Goal: Find specific page/section: Find specific page/section

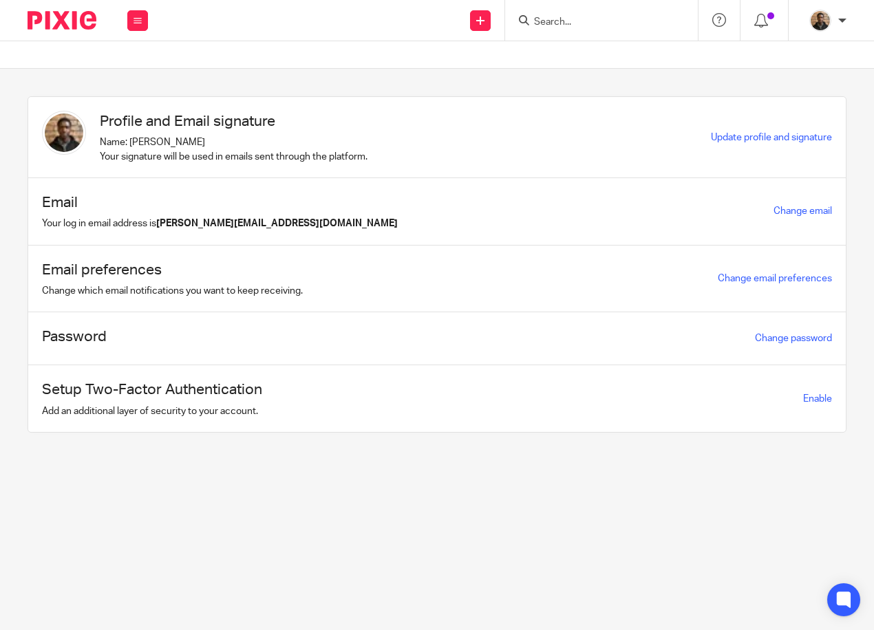
drag, startPoint x: 0, startPoint y: 0, endPoint x: 597, endPoint y: 21, distance: 597.1
click at [597, 21] on input "Search" at bounding box center [595, 23] width 124 height 12
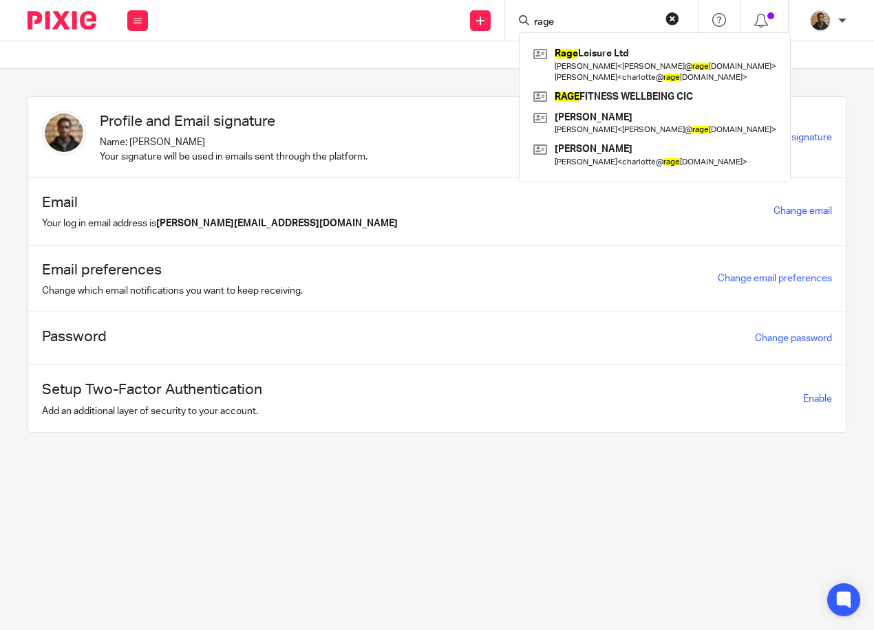
type input "rage"
click at [670, 16] on button "reset" at bounding box center [673, 19] width 14 height 14
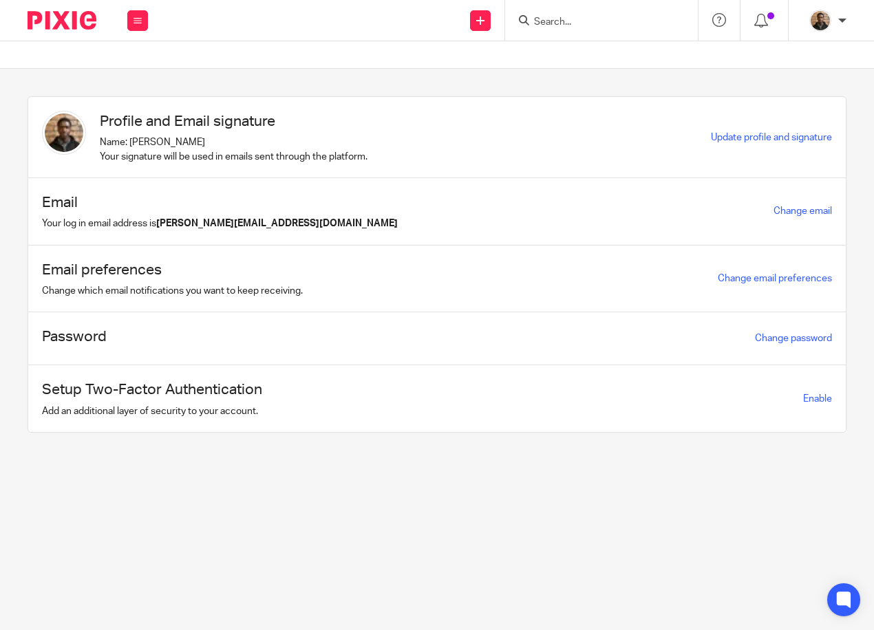
click at [557, 10] on div at bounding box center [601, 20] width 193 height 41
click at [557, 21] on input "Search" at bounding box center [595, 23] width 124 height 12
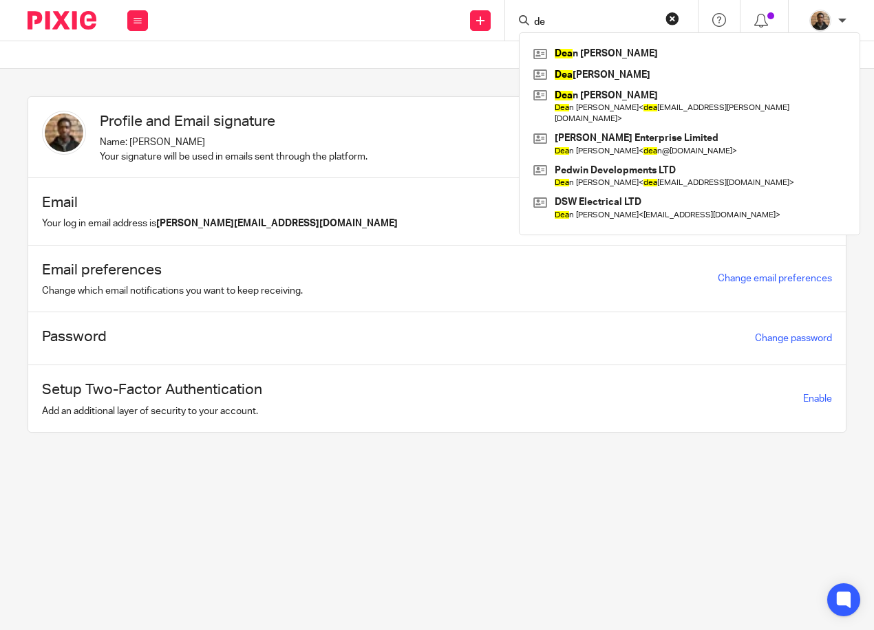
type input "d"
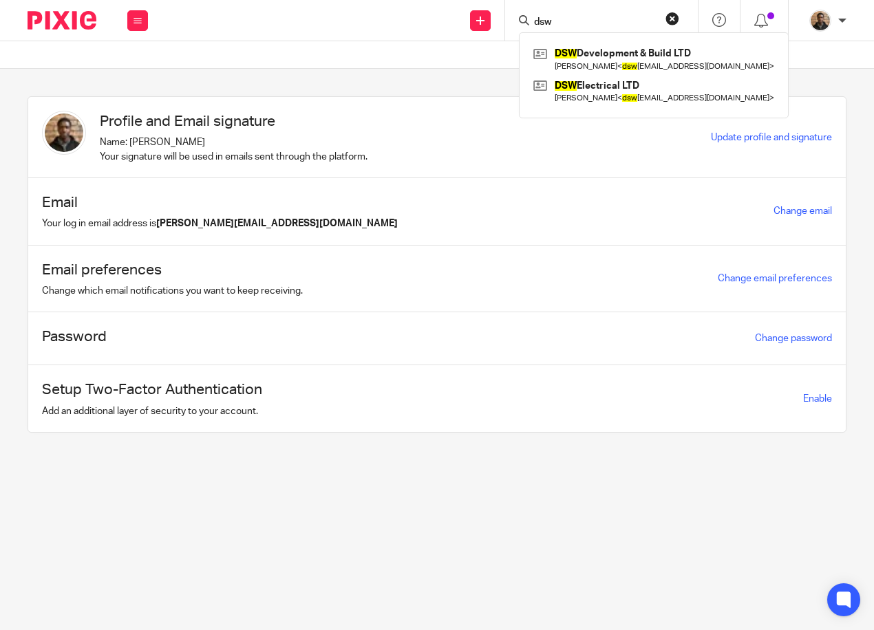
type input "dsw"
click button "submit" at bounding box center [0, 0] width 0 height 0
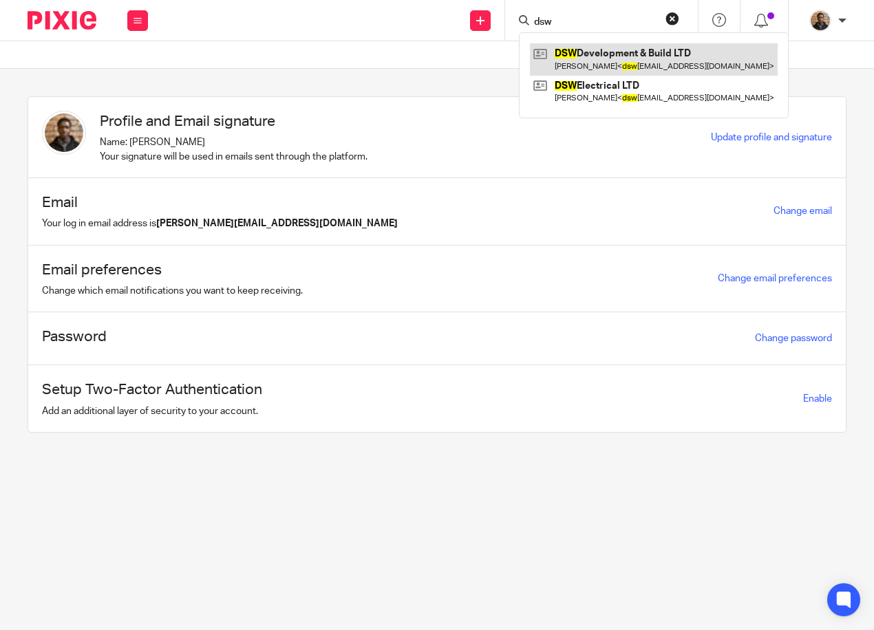
click at [645, 64] on link at bounding box center [654, 59] width 248 height 32
